Goal: Task Accomplishment & Management: Use online tool/utility

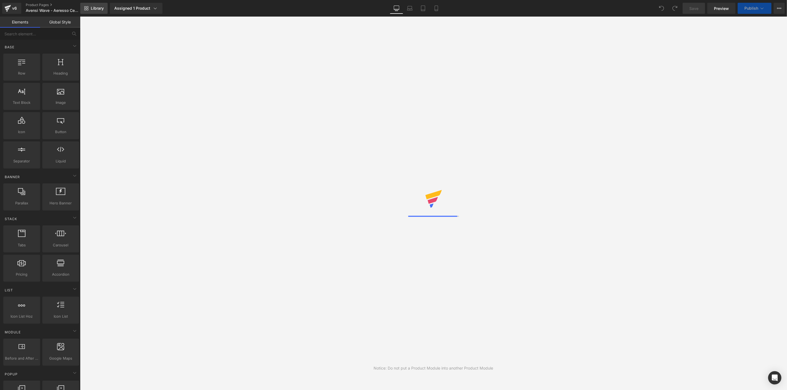
click at [102, 7] on span "Library" at bounding box center [97, 8] width 13 height 5
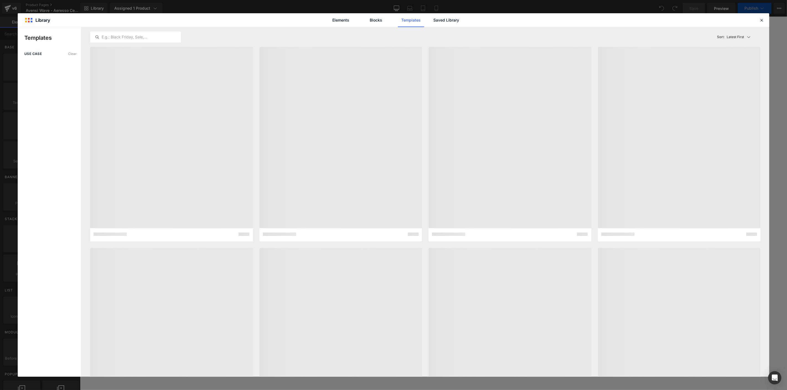
click at [438, 20] on link "Saved Library" at bounding box center [446, 20] width 26 height 14
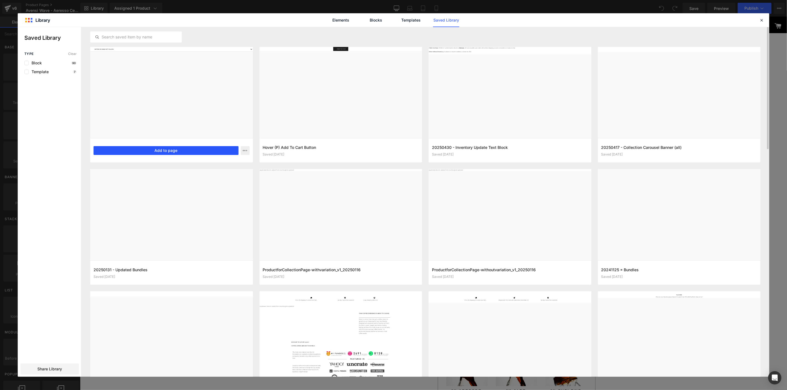
click at [212, 147] on button "Add to page" at bounding box center [165, 150] width 145 height 9
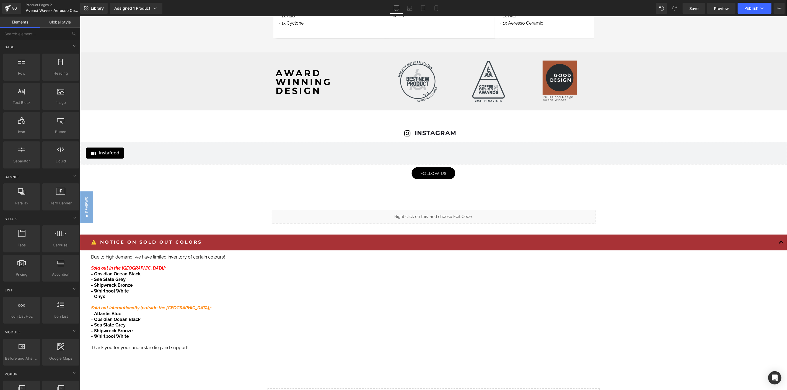
scroll to position [2818, 0]
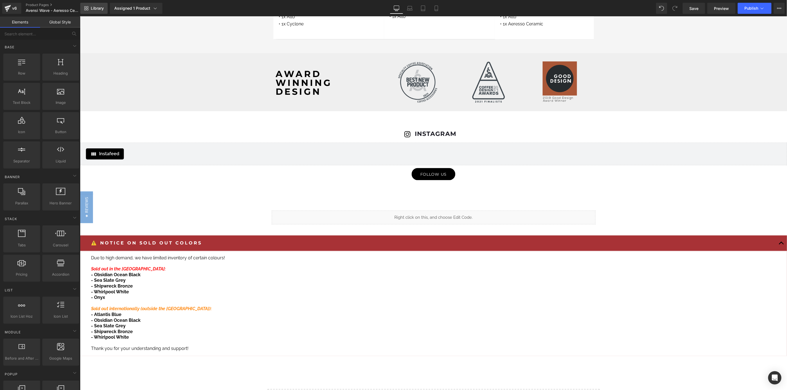
click at [90, 6] on link "Library" at bounding box center [93, 8] width 27 height 11
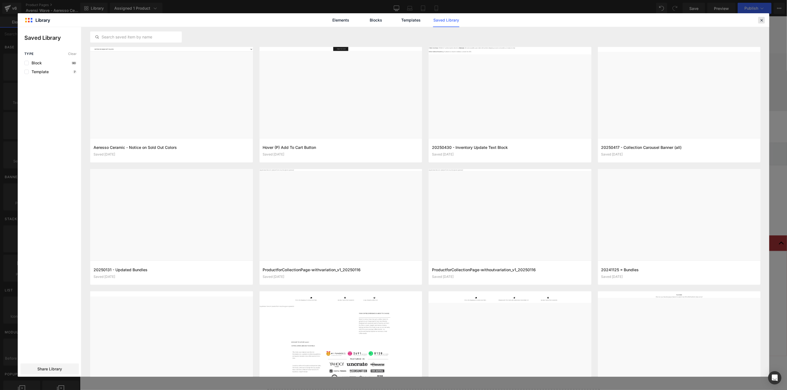
click at [761, 18] on icon at bounding box center [761, 20] width 5 height 5
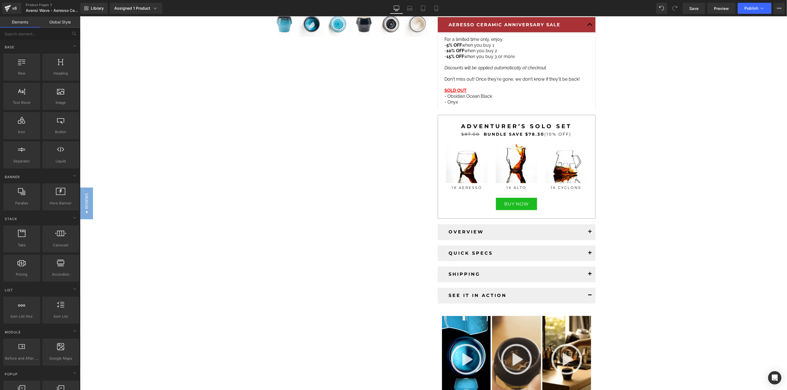
scroll to position [0, 0]
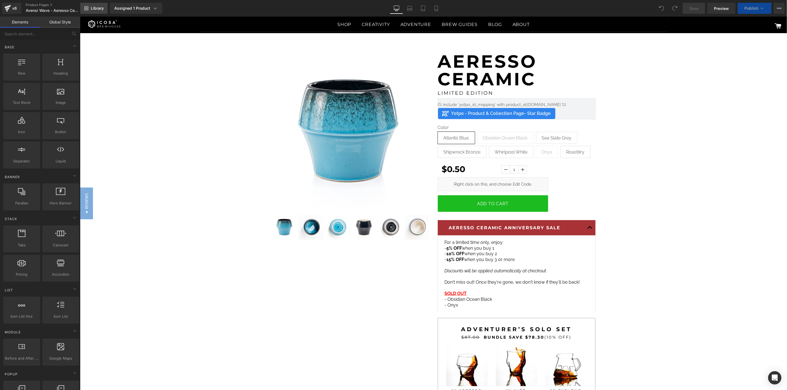
click at [97, 10] on span "Library" at bounding box center [97, 8] width 13 height 5
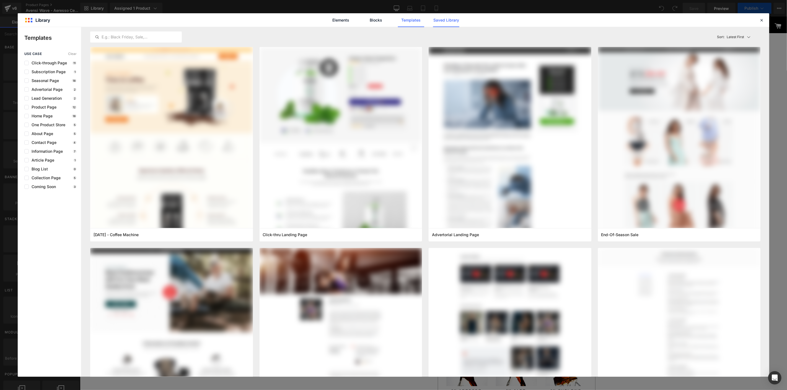
click at [452, 21] on link "Saved Library" at bounding box center [446, 20] width 26 height 14
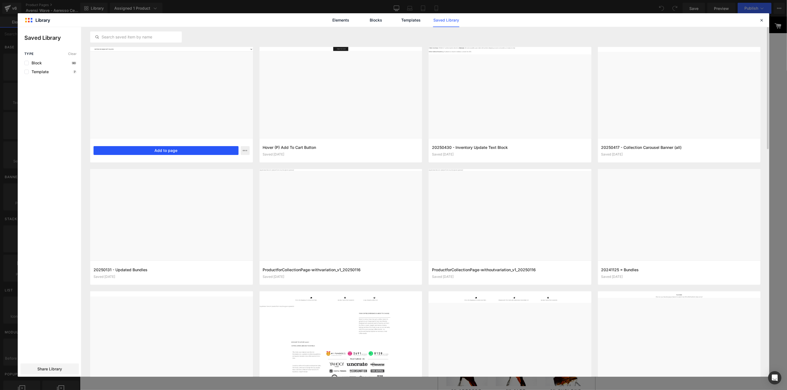
click at [172, 150] on button "Add to page" at bounding box center [165, 150] width 145 height 9
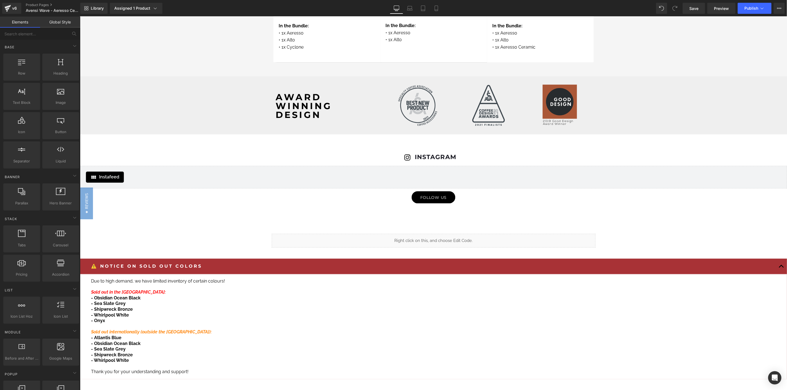
scroll to position [2824, 0]
